Goal: Task Accomplishment & Management: Use online tool/utility

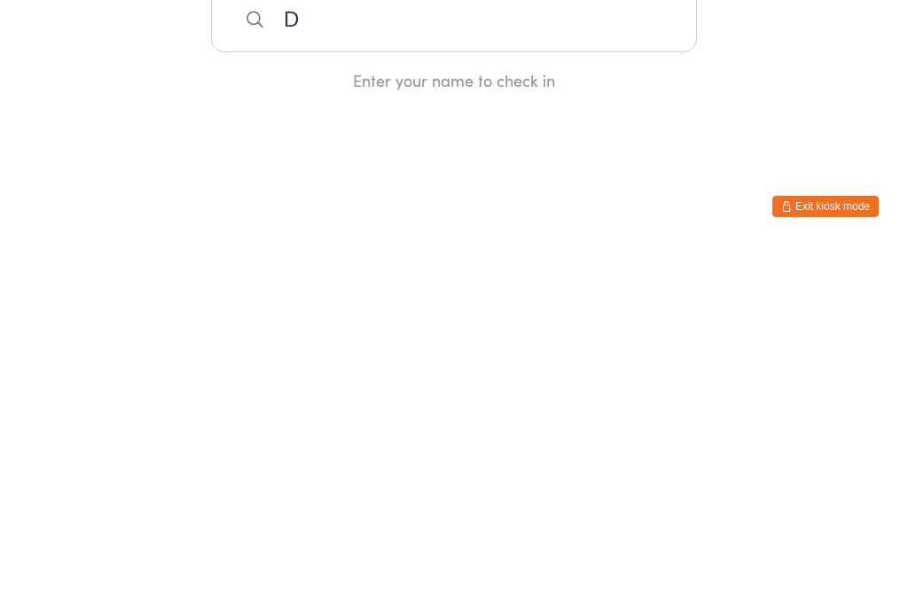
scroll to position [343, 0]
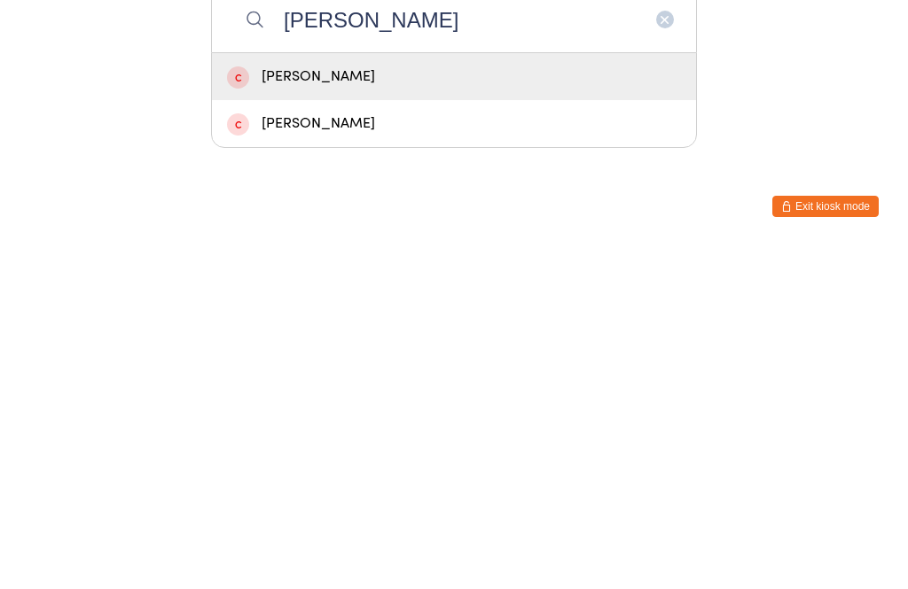
type input "[PERSON_NAME]"
click at [388, 408] on div "[PERSON_NAME]" at bounding box center [454, 420] width 454 height 24
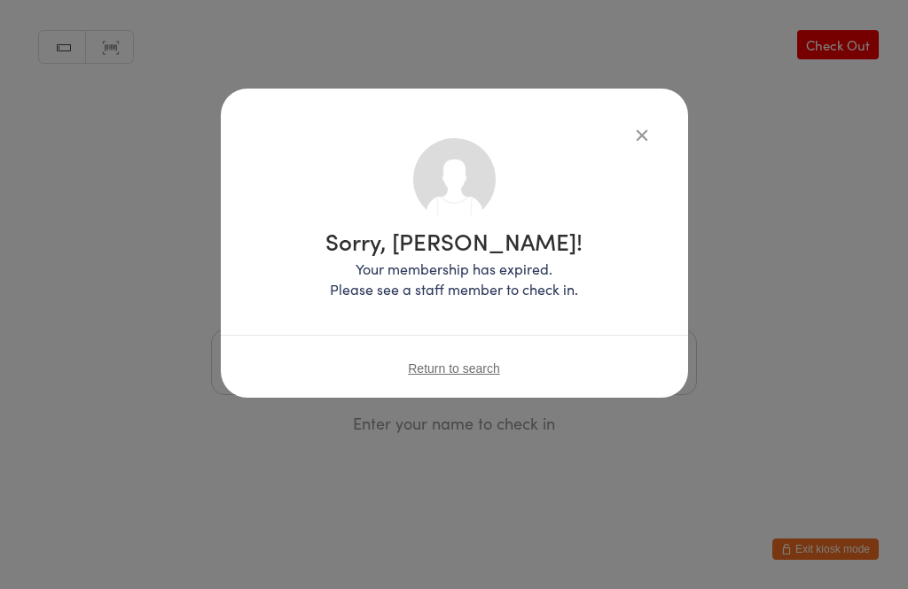
click at [633, 125] on icon "button" at bounding box center [641, 134] width 19 height 19
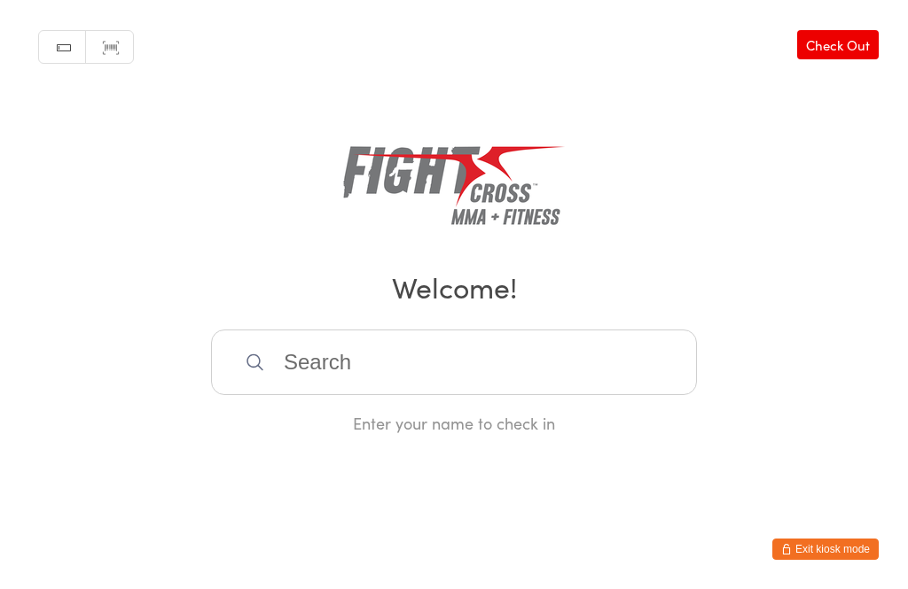
click at [366, 366] on input "search" at bounding box center [454, 363] width 486 height 66
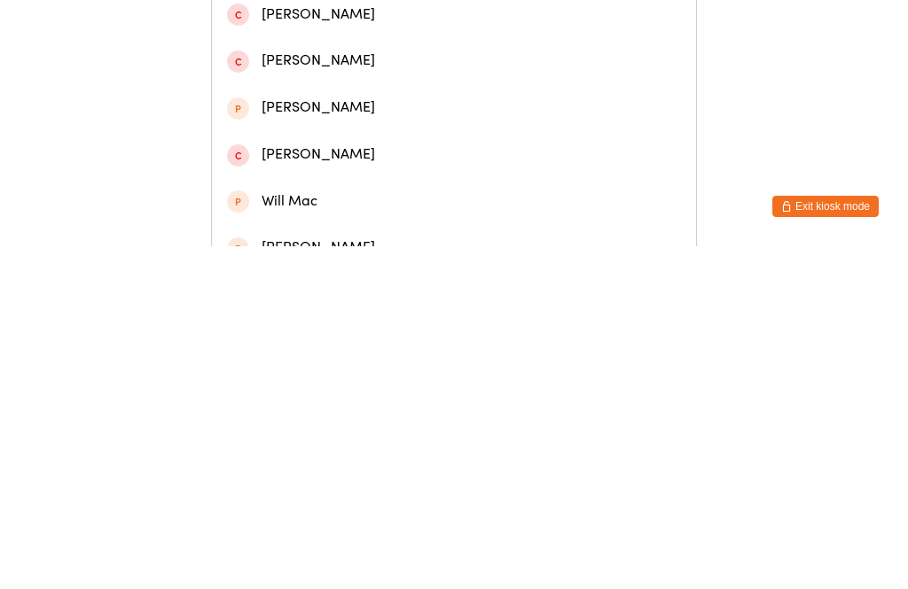
type input "[PERSON_NAME]"
click at [278, 77] on div "[PERSON_NAME]" at bounding box center [454, 77] width 454 height 24
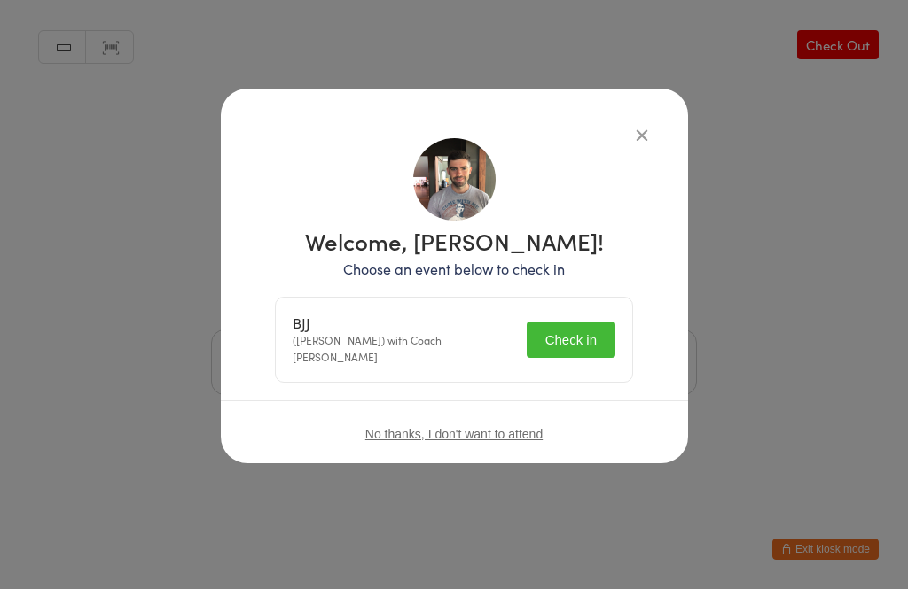
click at [550, 322] on button "Check in" at bounding box center [570, 340] width 89 height 36
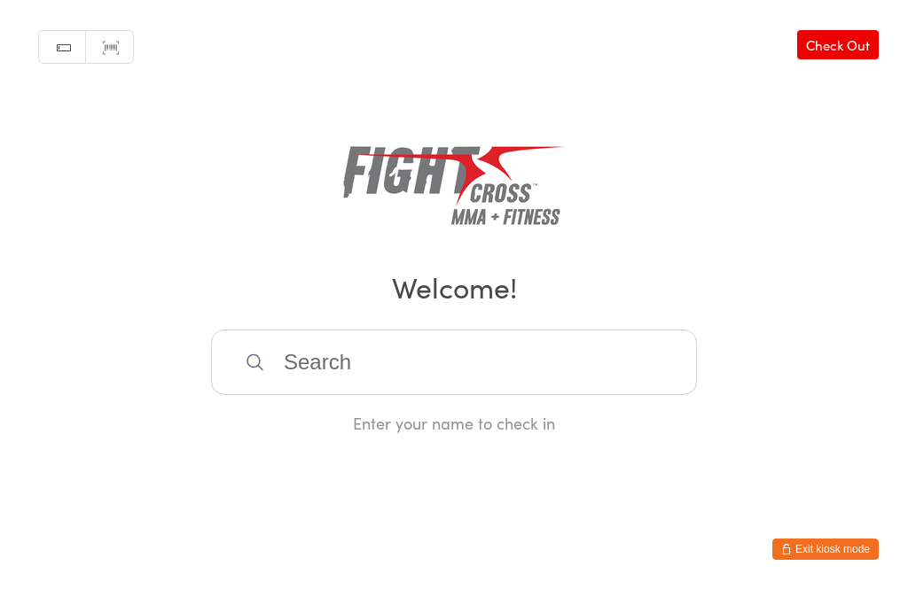
click at [343, 370] on input "search" at bounding box center [454, 363] width 486 height 66
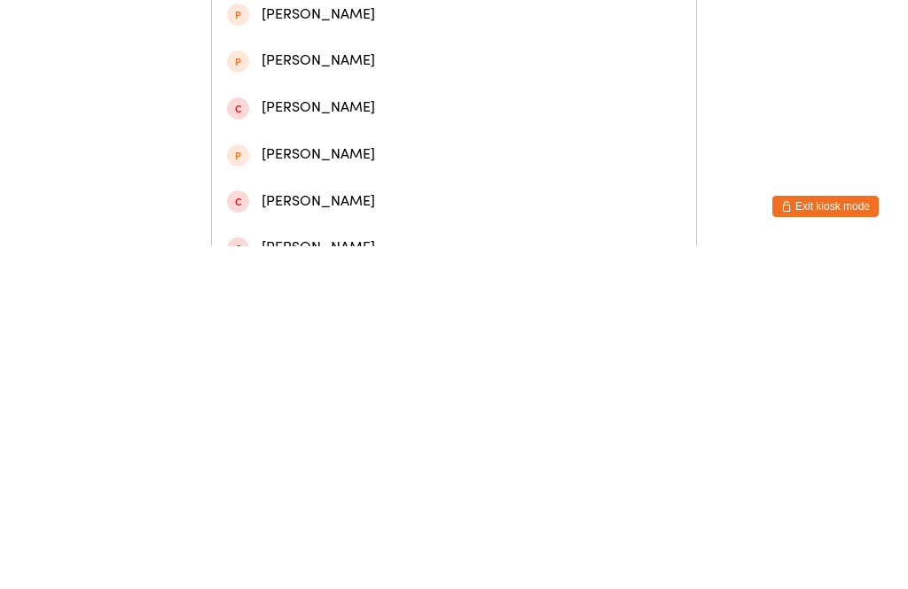
type input "[PERSON_NAME]"
click at [258, 163] on div "[PERSON_NAME]" at bounding box center [454, 170] width 484 height 47
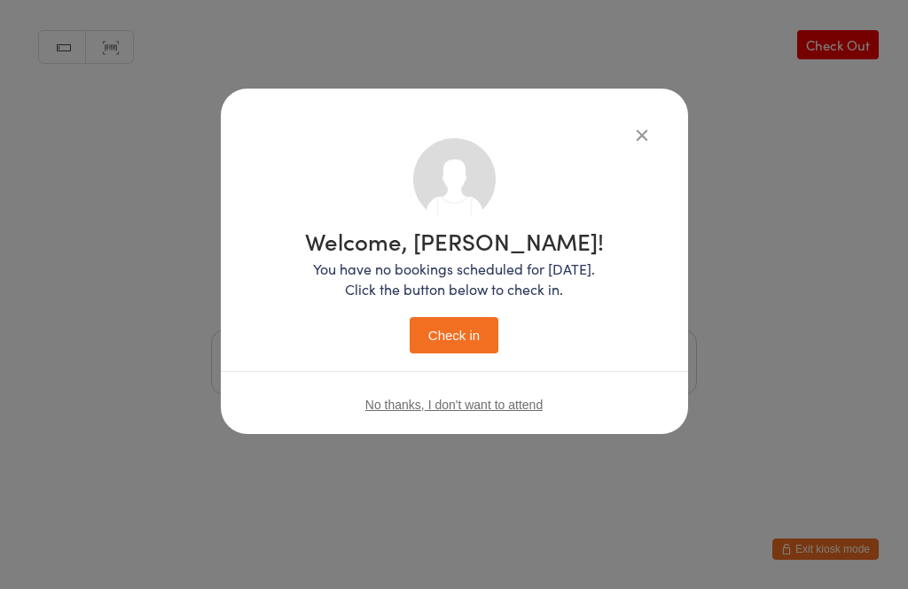
click at [439, 322] on button "Check in" at bounding box center [453, 335] width 89 height 36
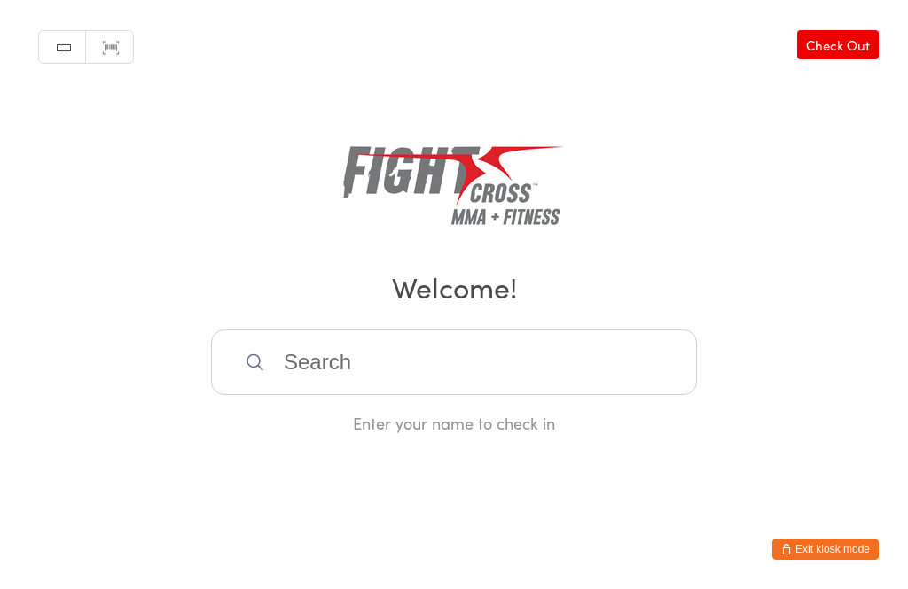
click at [413, 380] on input "search" at bounding box center [454, 363] width 486 height 66
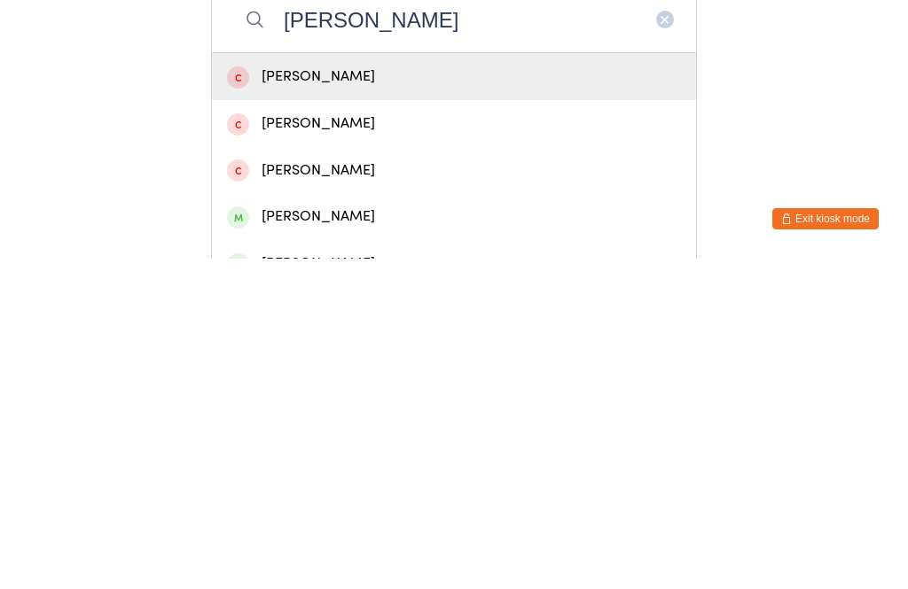
scroll to position [39, 0]
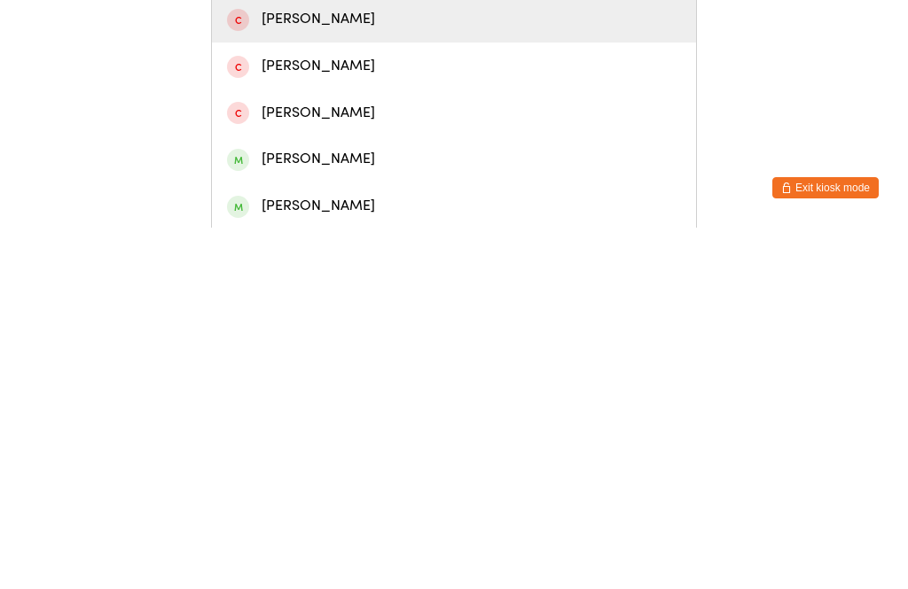
type input "[PERSON_NAME]"
click at [363, 509] on div "[PERSON_NAME]" at bounding box center [454, 521] width 454 height 24
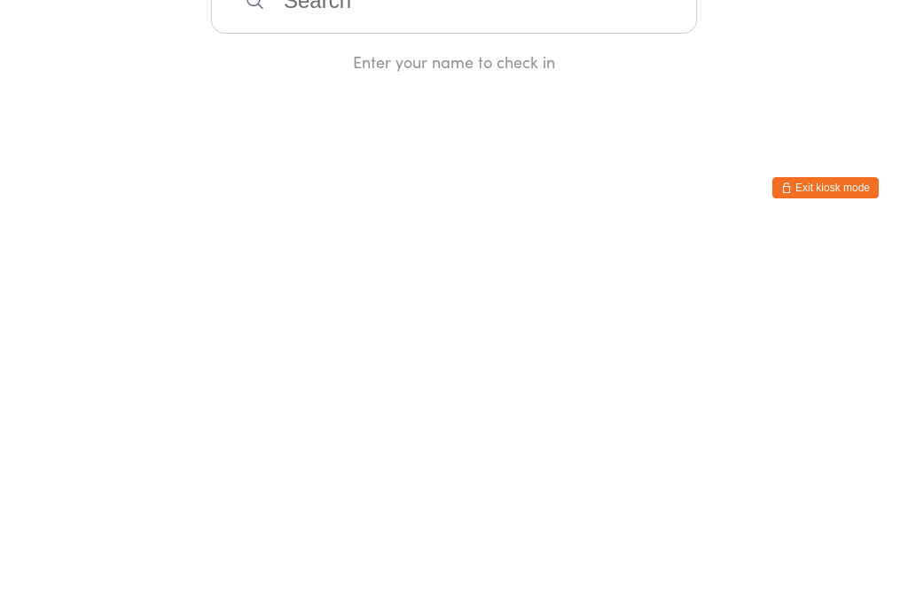
scroll to position [0, 0]
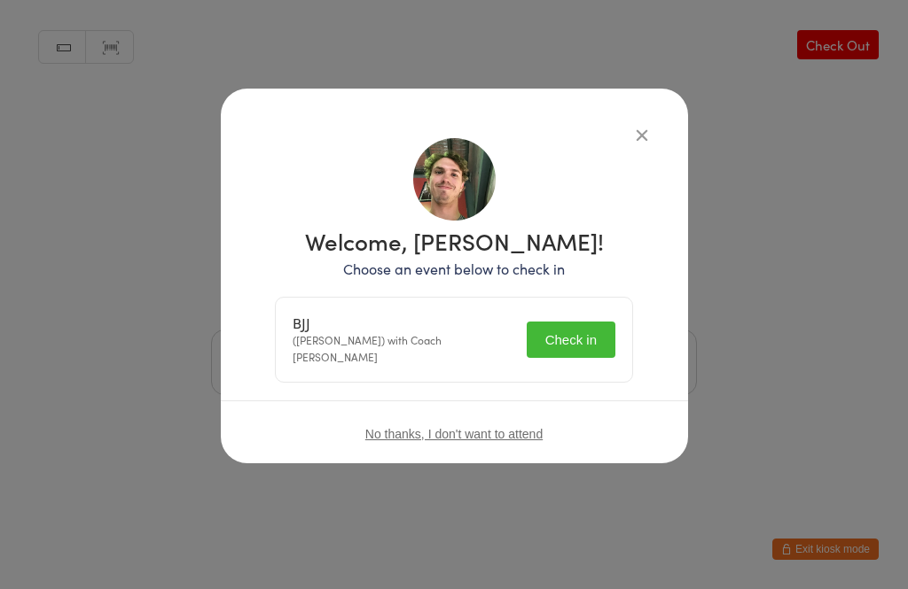
click at [573, 331] on button "Check in" at bounding box center [570, 340] width 89 height 36
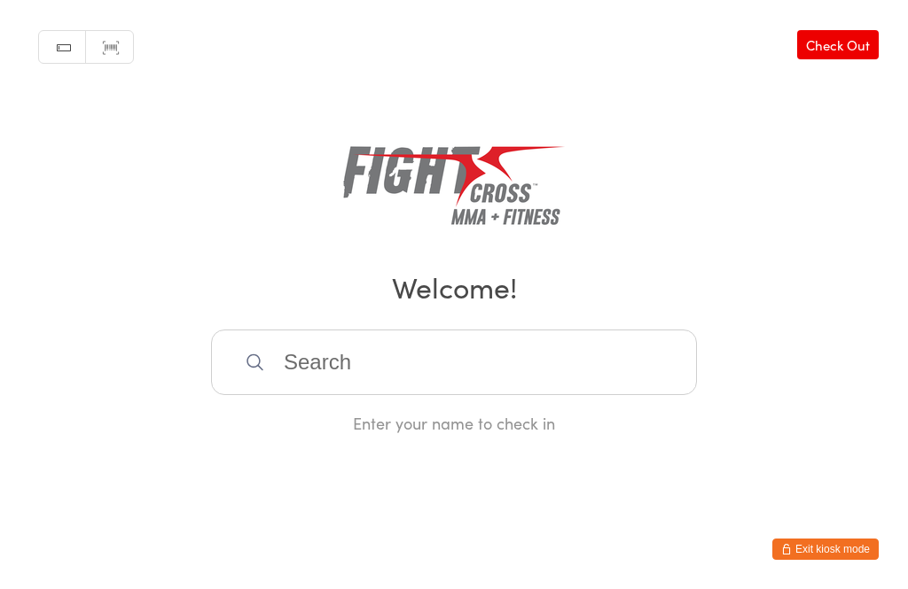
click at [426, 385] on input "search" at bounding box center [454, 363] width 486 height 66
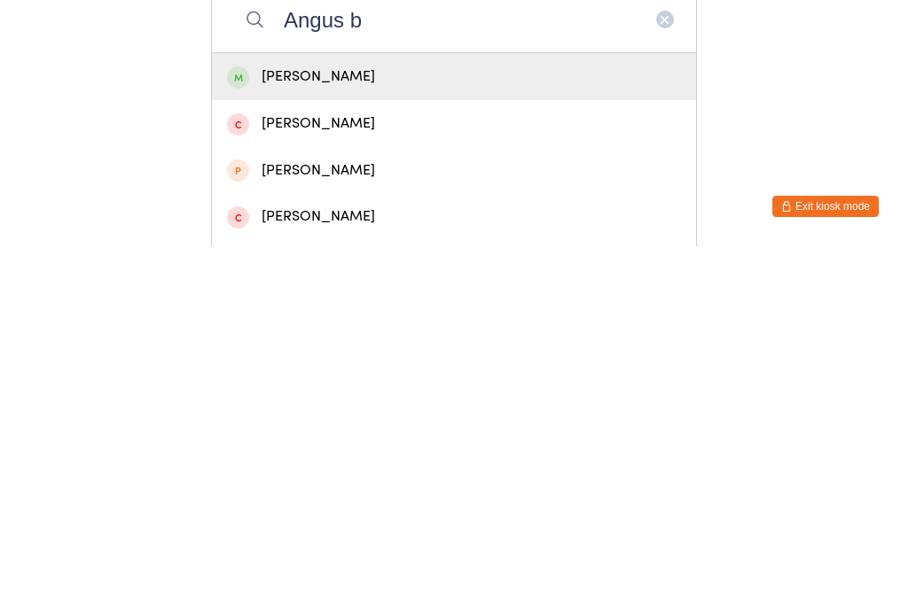
type input "Angus b"
click at [325, 408] on div "[PERSON_NAME]" at bounding box center [454, 420] width 454 height 24
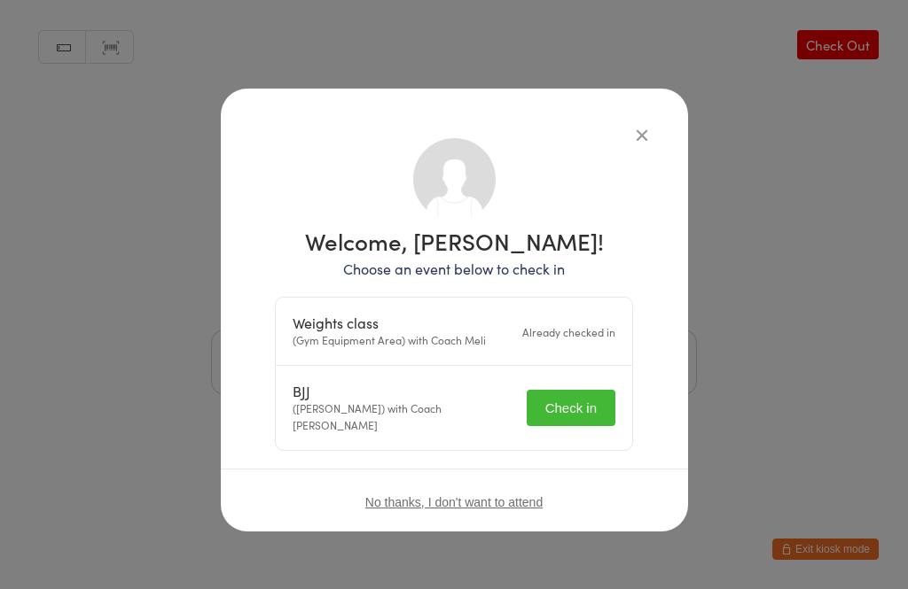
click at [560, 398] on button "Check in" at bounding box center [570, 408] width 89 height 36
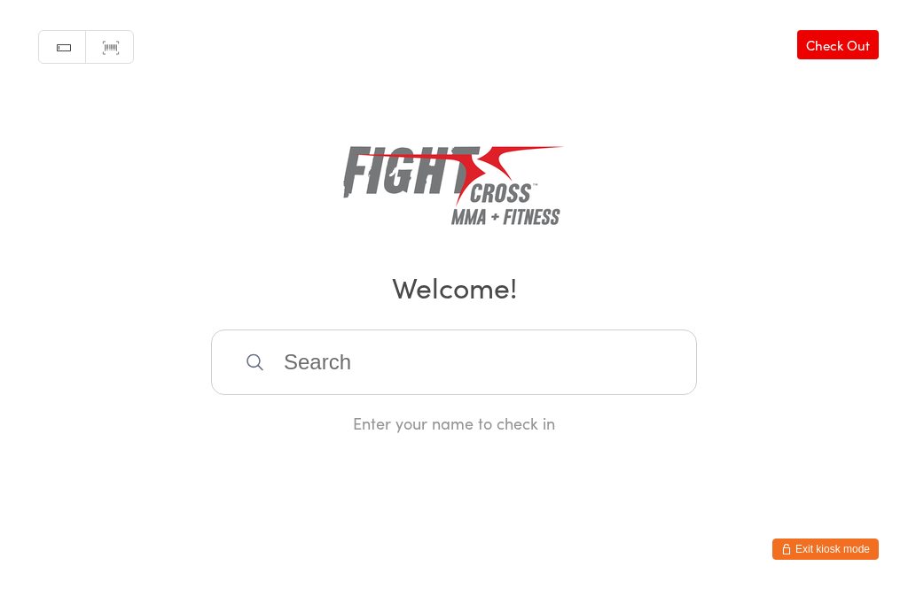
click at [253, 395] on input "search" at bounding box center [454, 363] width 486 height 66
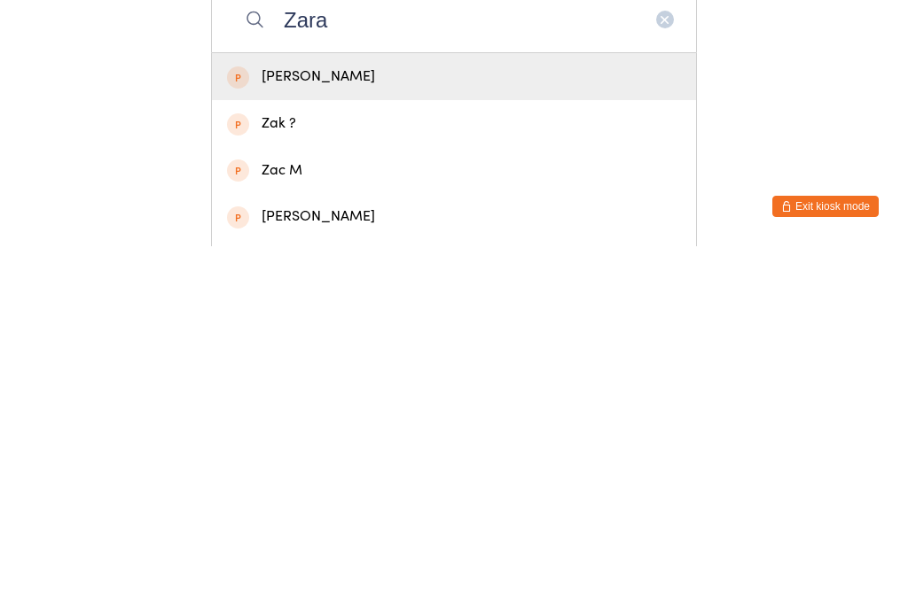
type input "Zara"
click at [290, 408] on div "[PERSON_NAME]" at bounding box center [454, 420] width 454 height 24
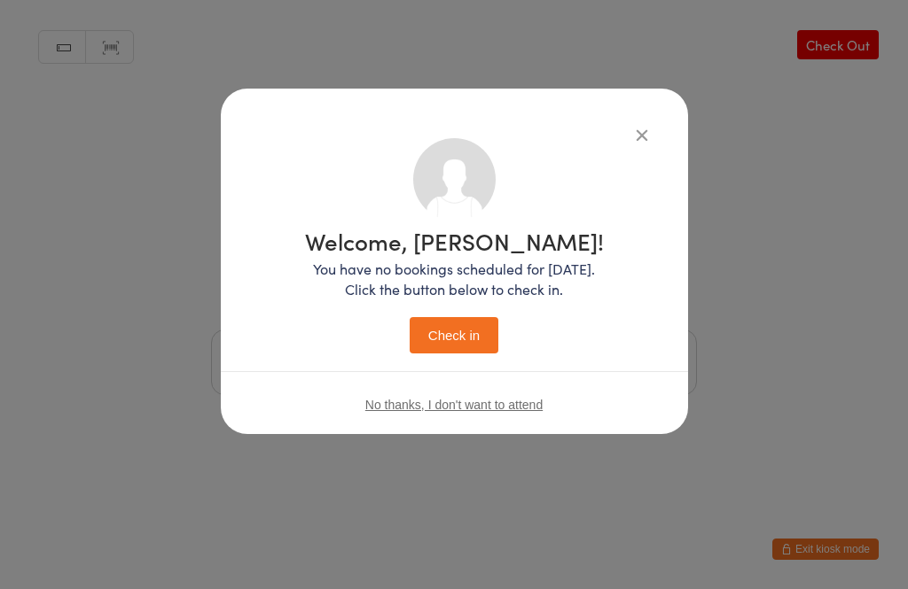
click at [433, 327] on button "Check in" at bounding box center [453, 335] width 89 height 36
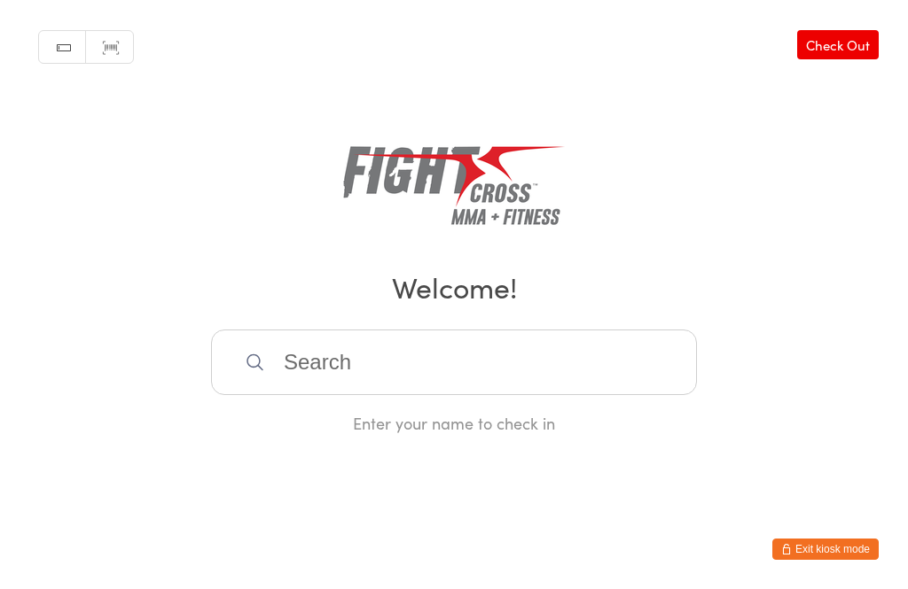
click at [355, 378] on input "search" at bounding box center [454, 363] width 486 height 66
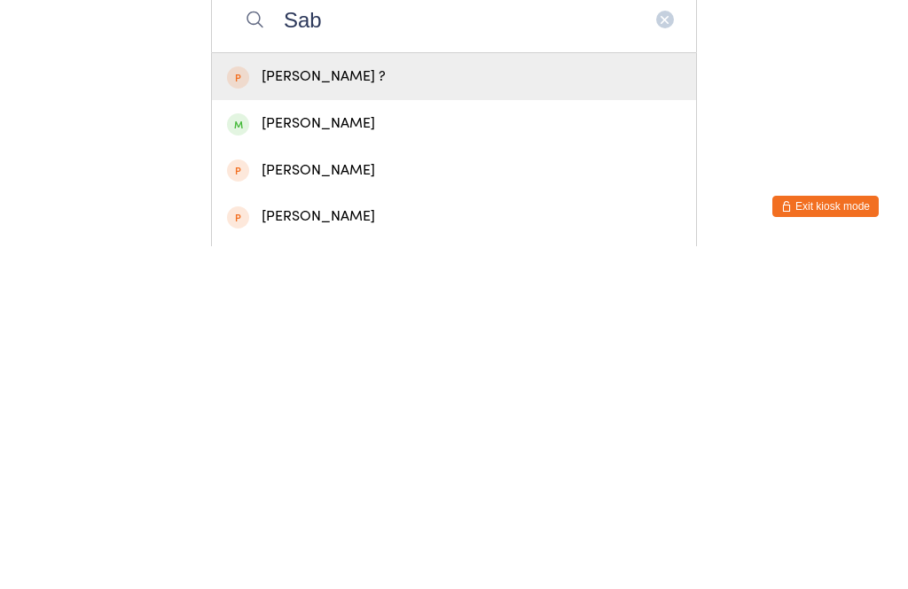
type input "Sab"
click at [275, 455] on div "[PERSON_NAME]" at bounding box center [454, 467] width 454 height 24
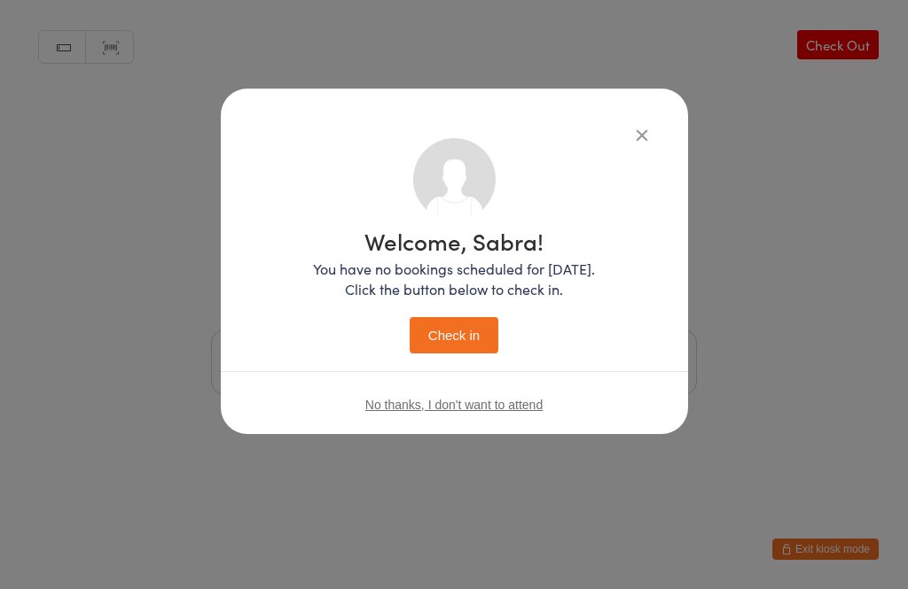
click at [448, 332] on button "Check in" at bounding box center [453, 335] width 89 height 36
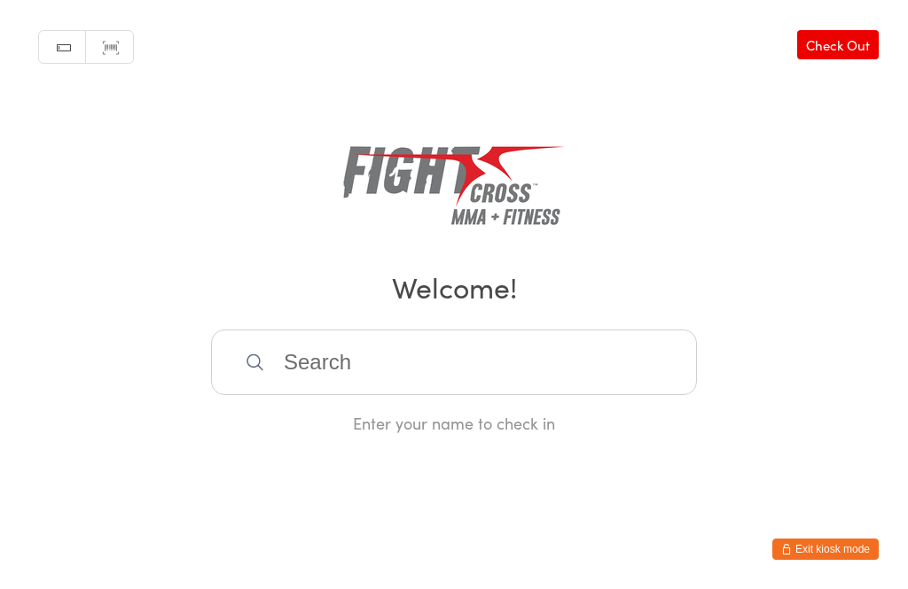
click at [493, 390] on input "search" at bounding box center [454, 363] width 486 height 66
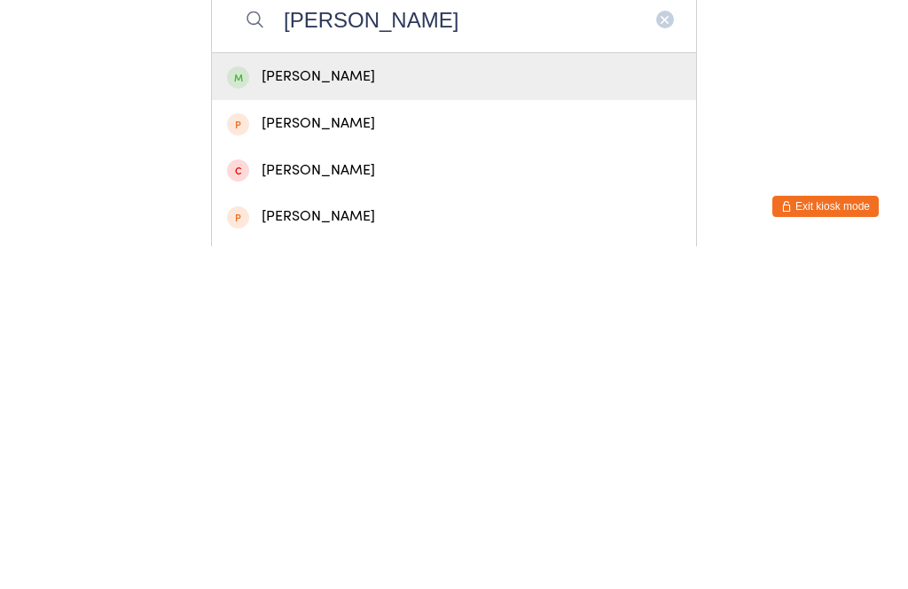
type input "[PERSON_NAME]"
click at [297, 408] on div "[PERSON_NAME]" at bounding box center [454, 420] width 454 height 24
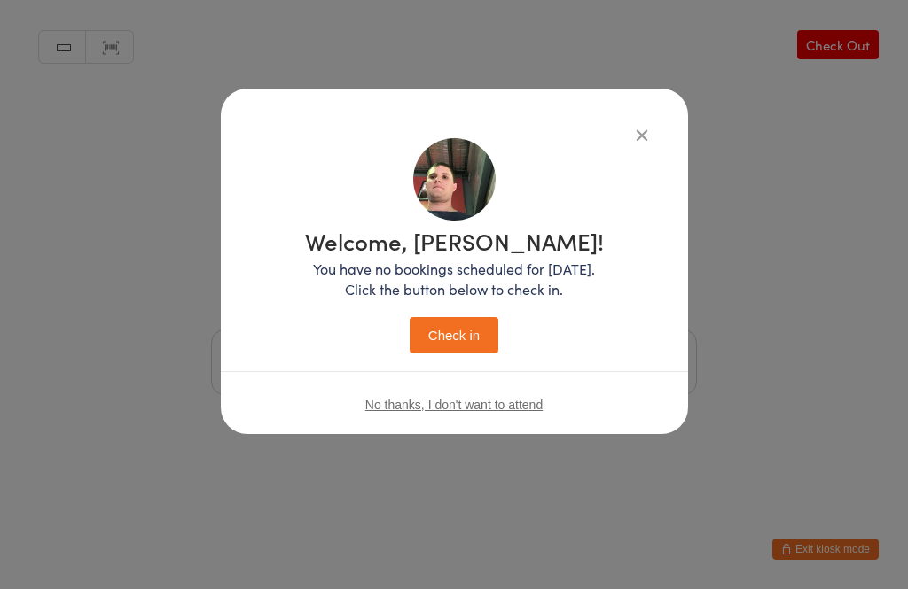
click at [448, 335] on button "Check in" at bounding box center [453, 335] width 89 height 36
